Goal: Task Accomplishment & Management: Use online tool/utility

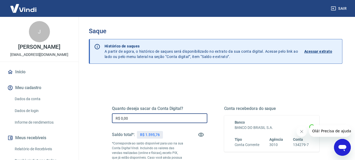
click at [149, 119] on input "R$ 0,00" at bounding box center [159, 118] width 95 height 10
type input "R$ 1.395,76"
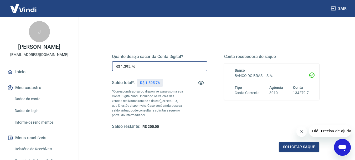
scroll to position [53, 0]
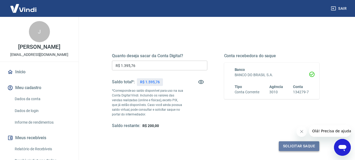
click at [295, 145] on button "Solicitar saque" at bounding box center [299, 146] width 41 height 10
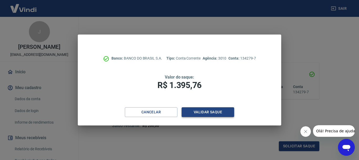
click at [197, 114] on button "Validar saque" at bounding box center [208, 112] width 53 height 10
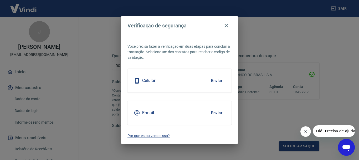
click at [218, 113] on button "Enviar" at bounding box center [216, 112] width 17 height 11
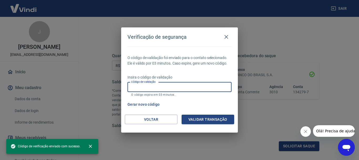
click at [173, 85] on input "Código de validação" at bounding box center [180, 87] width 104 height 10
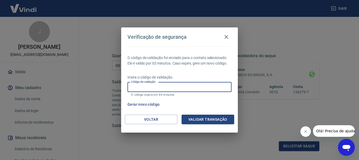
click at [164, 86] on input "Código de validação" at bounding box center [180, 87] width 104 height 10
type input "793719"
click at [199, 118] on button "Validar transação" at bounding box center [208, 119] width 53 height 10
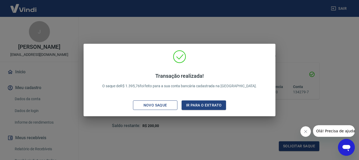
click at [157, 104] on div "Novo saque" at bounding box center [155, 105] width 36 height 7
